Goal: Find specific page/section: Find specific page/section

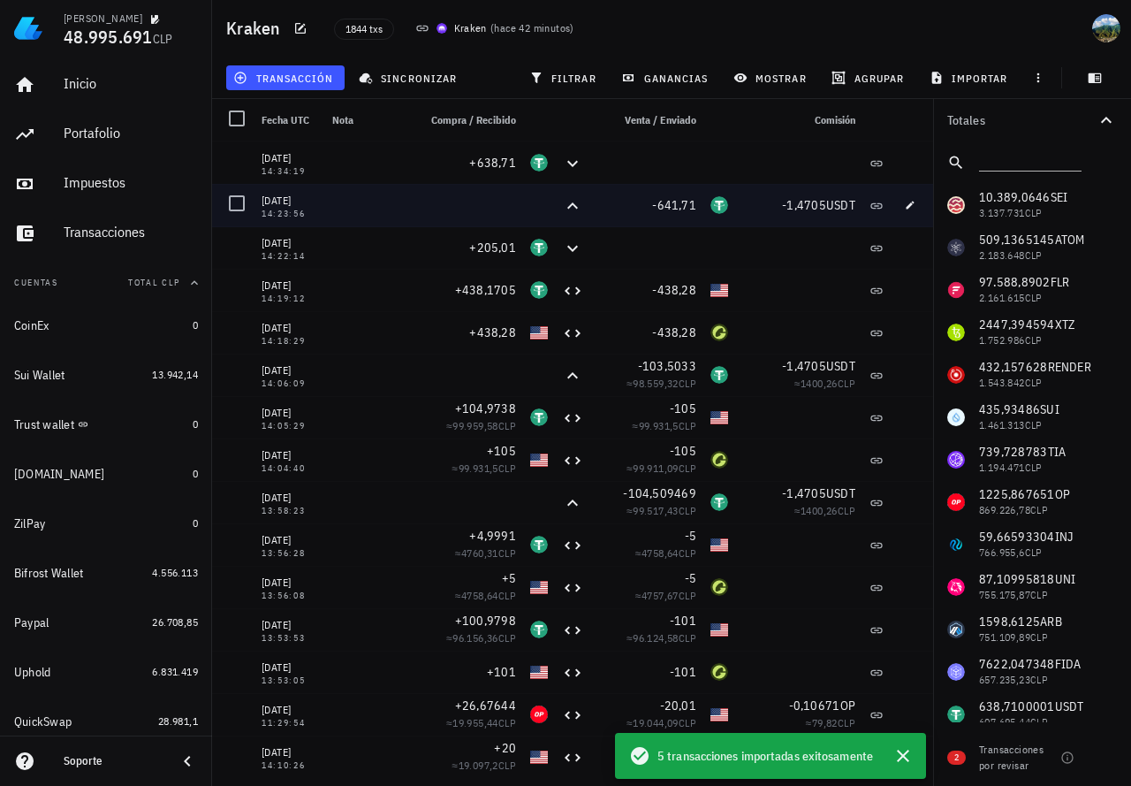
scroll to position [1283, 0]
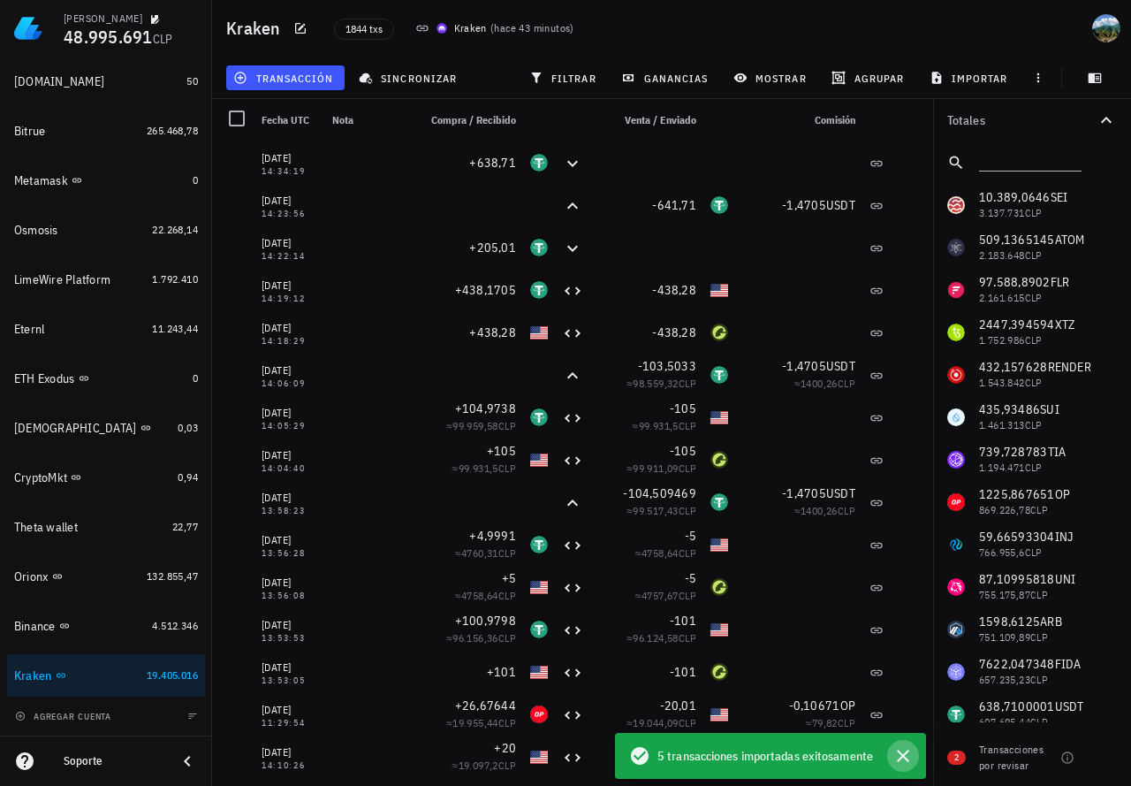
click at [904, 753] on icon "button" at bounding box center [902, 755] width 21 height 21
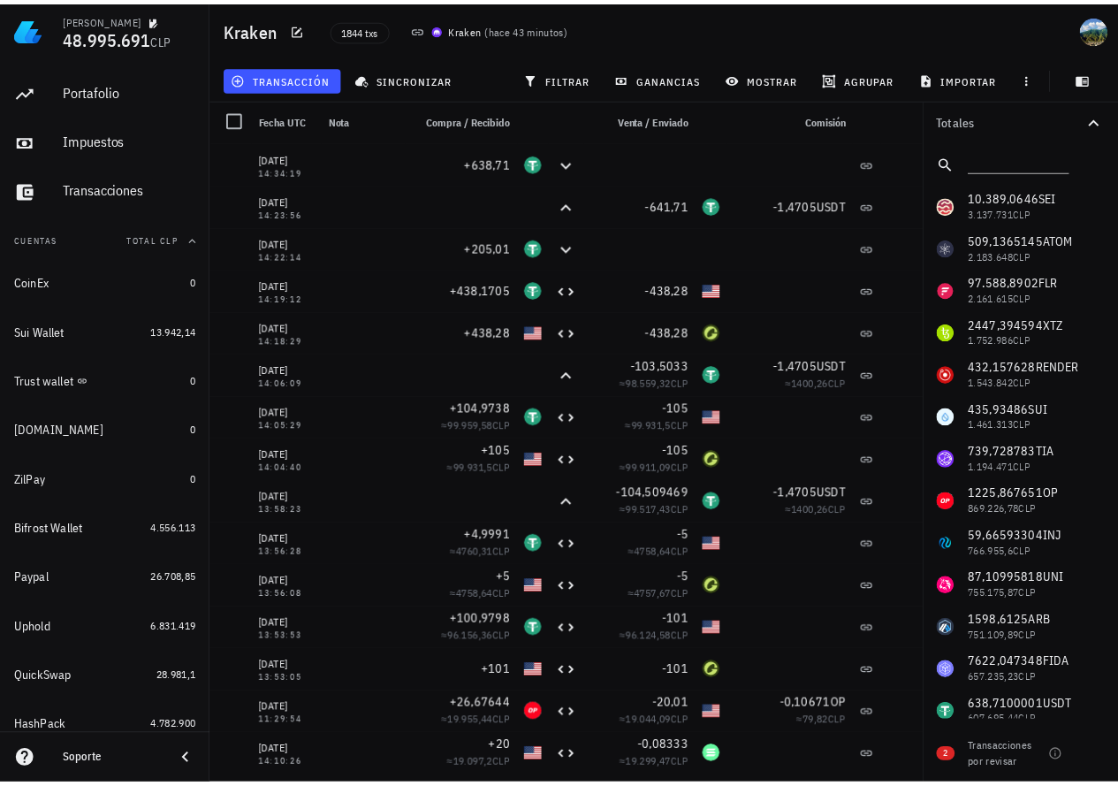
scroll to position [0, 0]
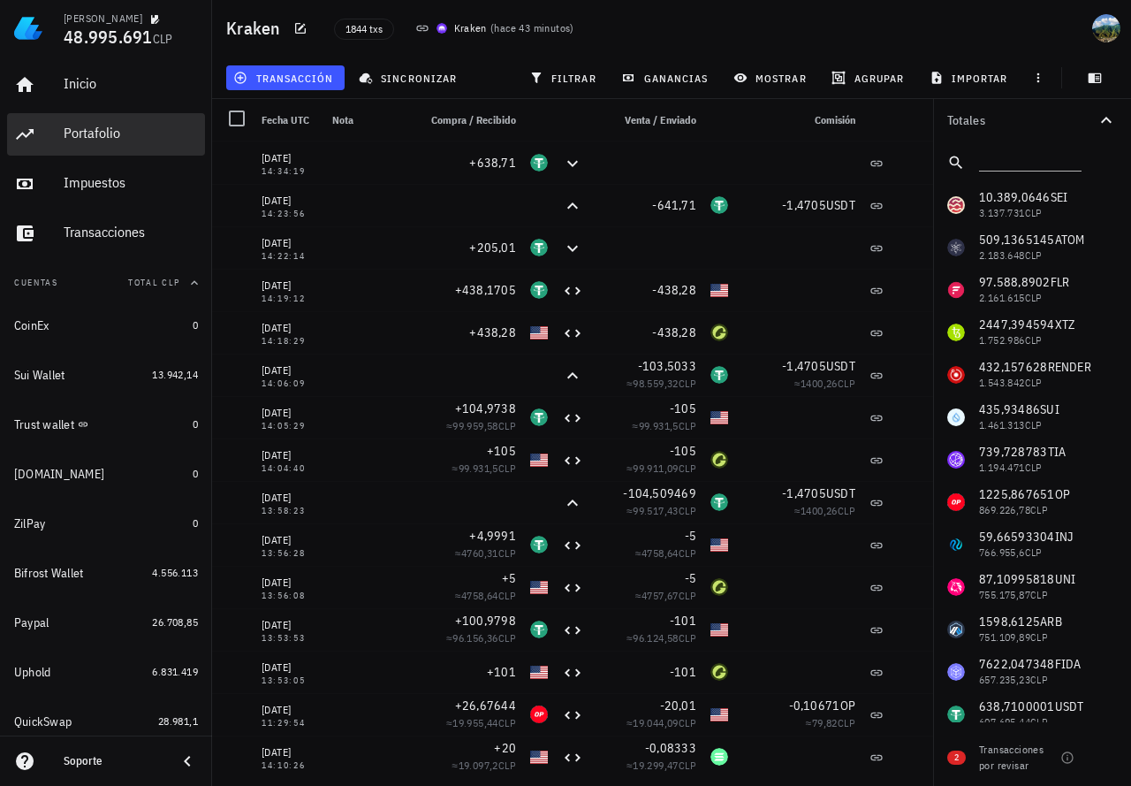
click at [74, 143] on div "Portafolio" at bounding box center [131, 134] width 134 height 40
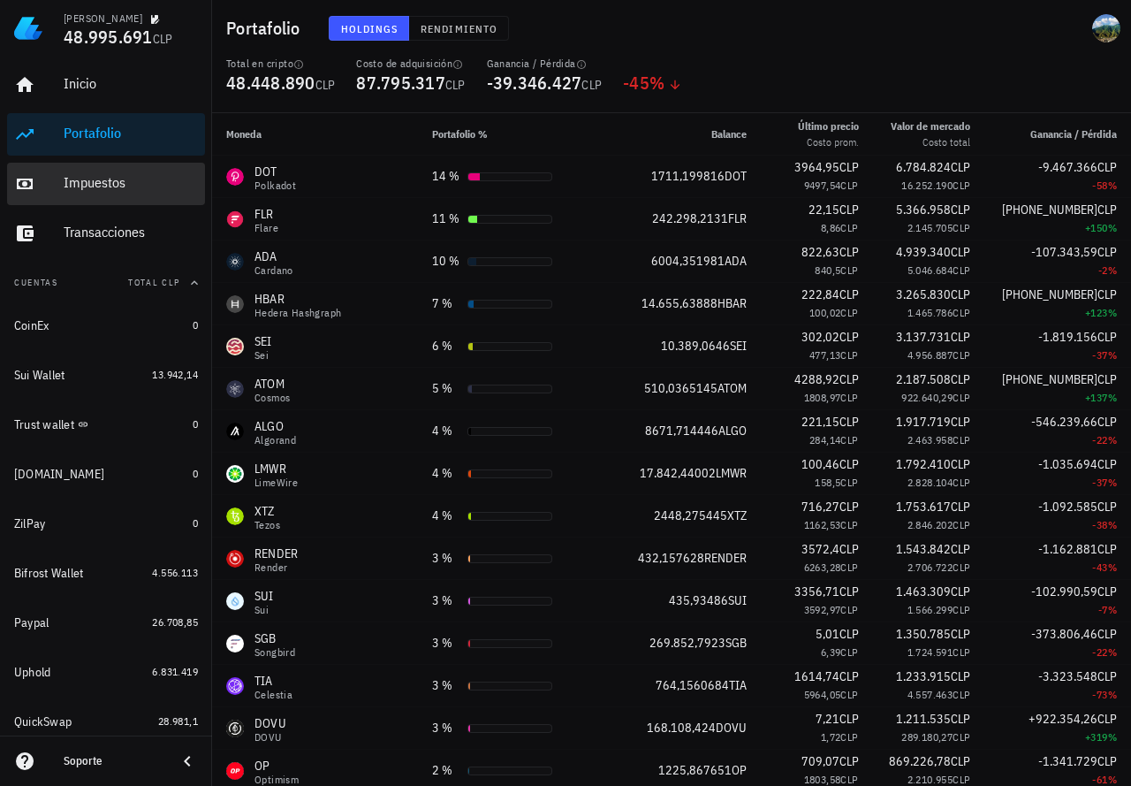
drag, startPoint x: 103, startPoint y: 191, endPoint x: 204, endPoint y: 198, distance: 101.0
click at [103, 191] on div "Impuestos" at bounding box center [131, 182] width 134 height 17
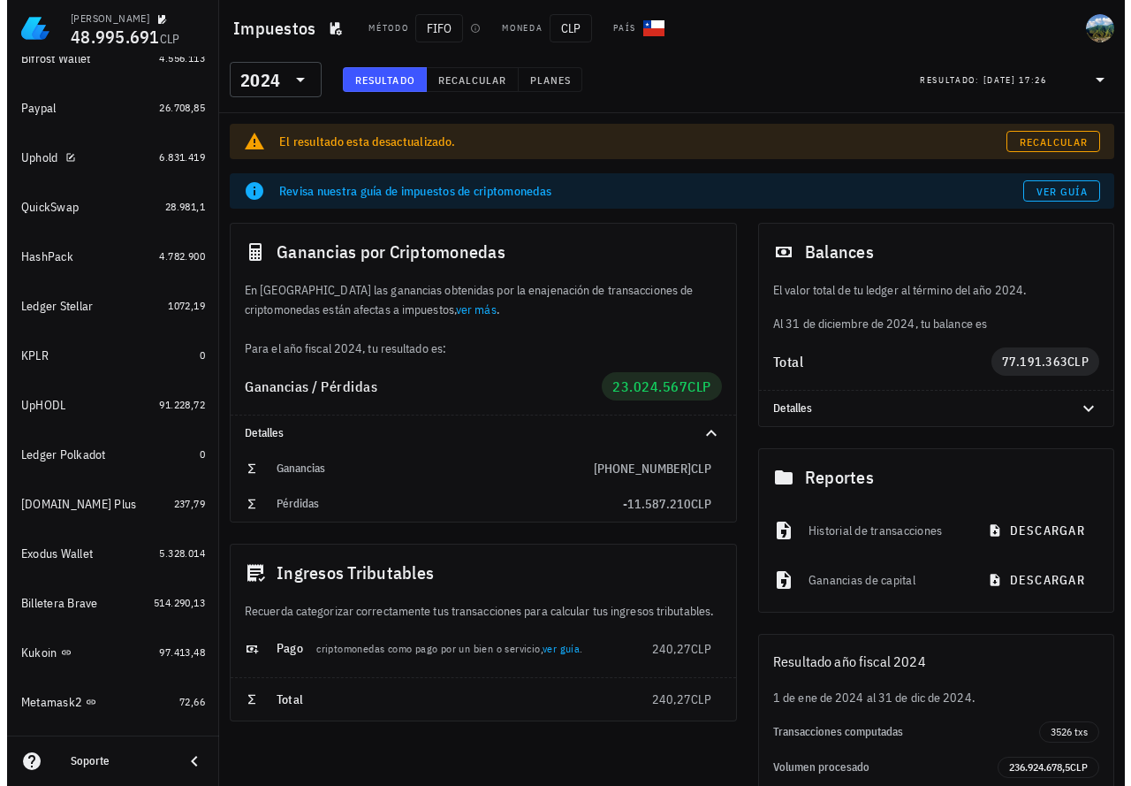
scroll to position [619, 0]
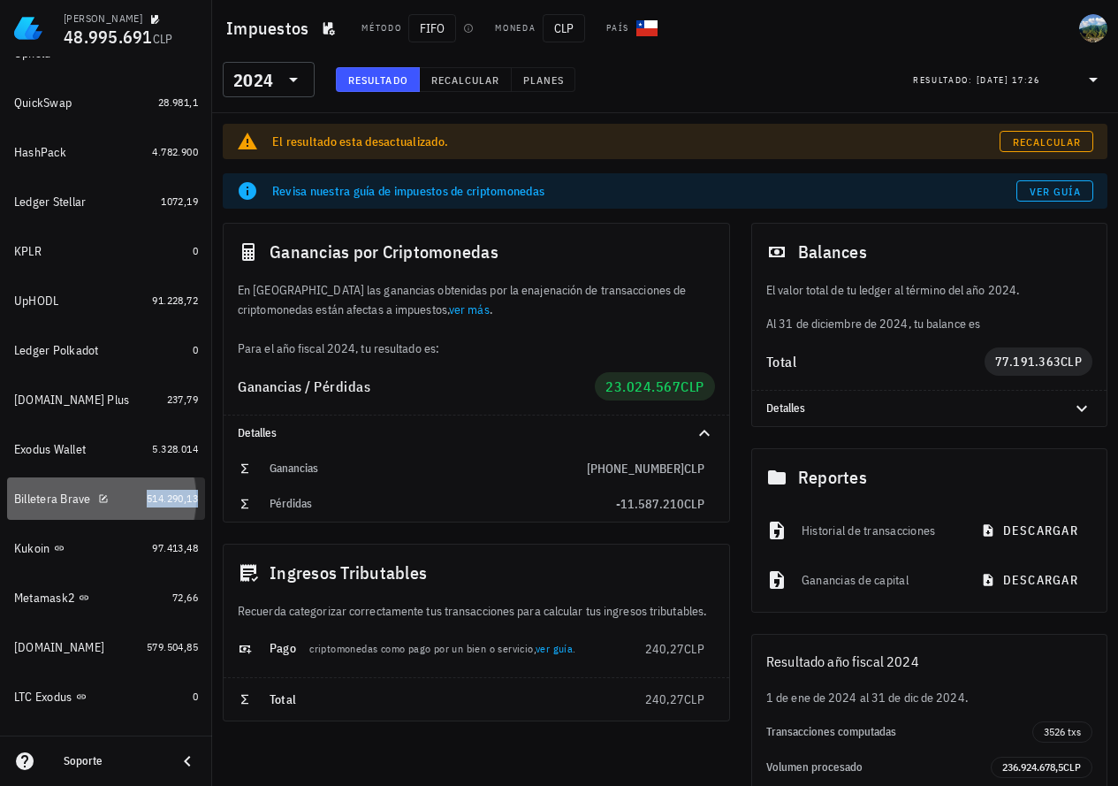
click at [163, 495] on span "514.290,13" at bounding box center [172, 497] width 51 height 13
